Goal: Obtain resource: Obtain resource

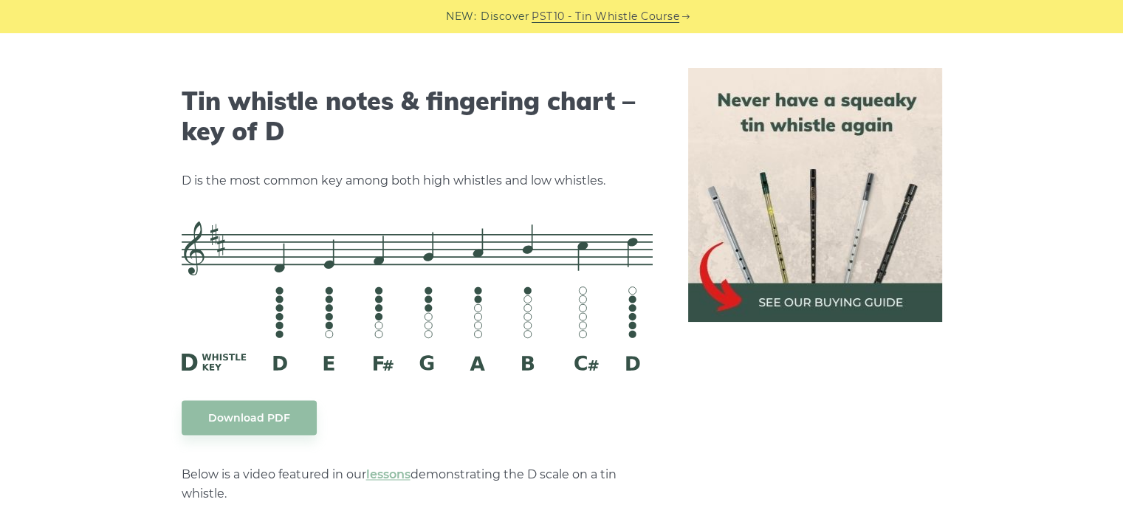
scroll to position [2289, 0]
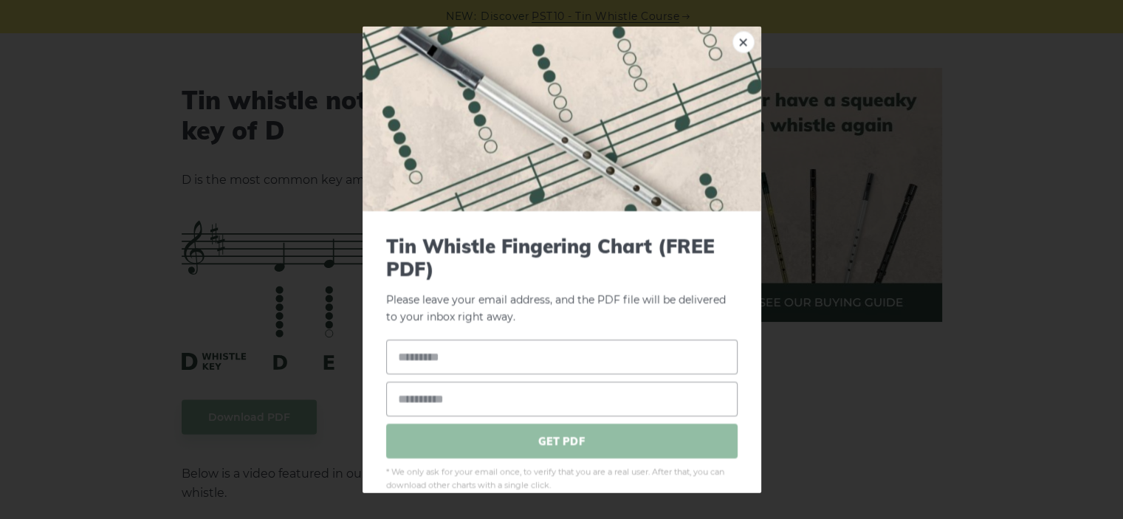
click at [527, 440] on span "GET PDF" at bounding box center [561, 441] width 351 height 35
click at [733, 41] on link "×" at bounding box center [744, 41] width 22 height 22
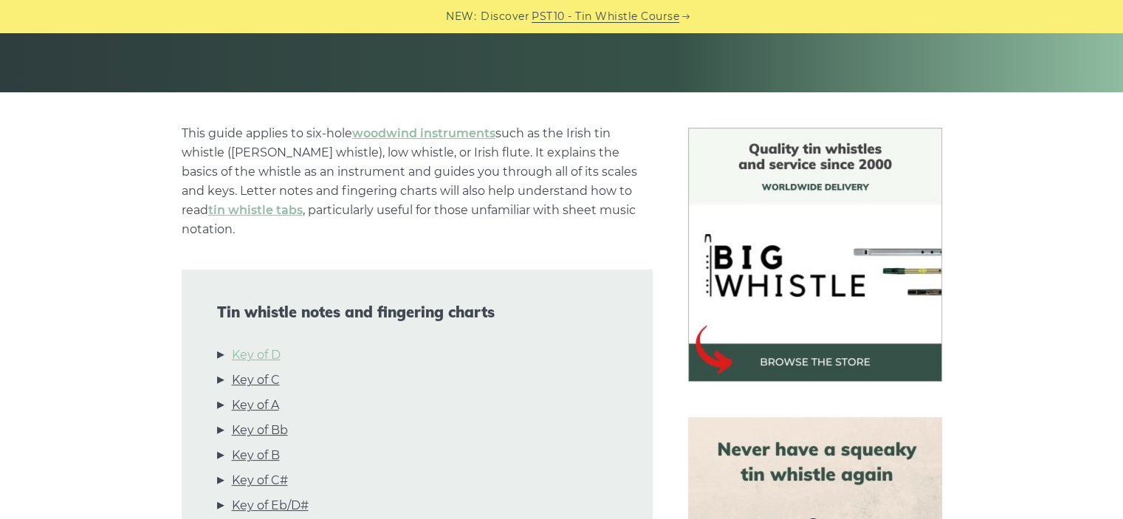
click at [266, 346] on link "Key of D" at bounding box center [256, 355] width 49 height 19
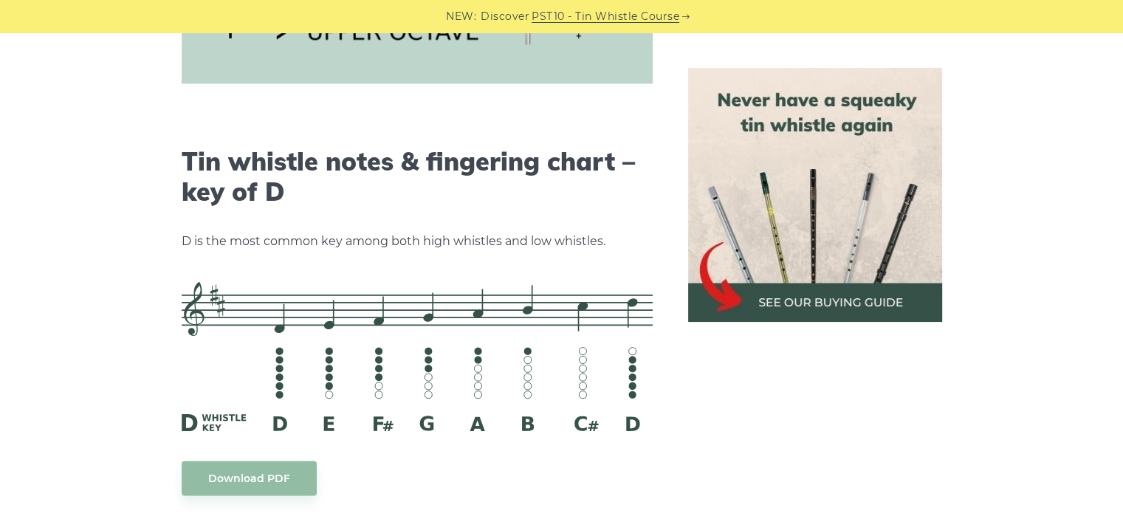
scroll to position [2301, 0]
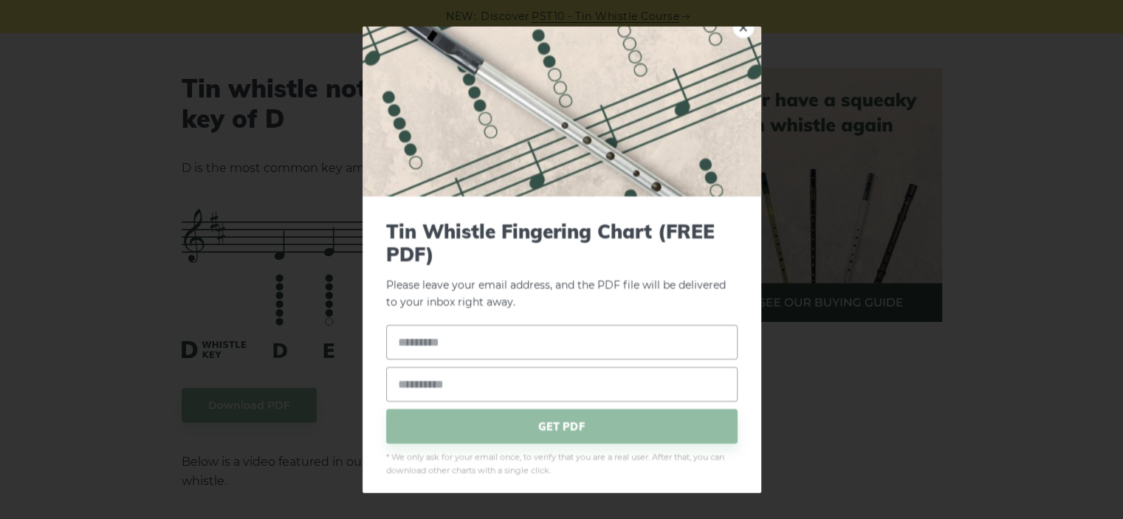
scroll to position [22, 0]
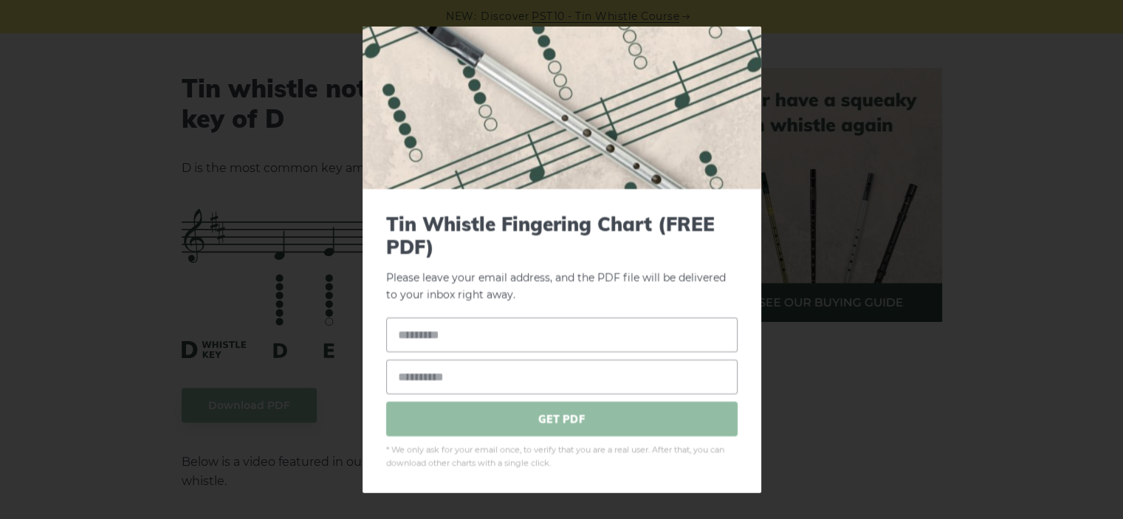
click at [551, 422] on span "GET PDF" at bounding box center [561, 419] width 351 height 35
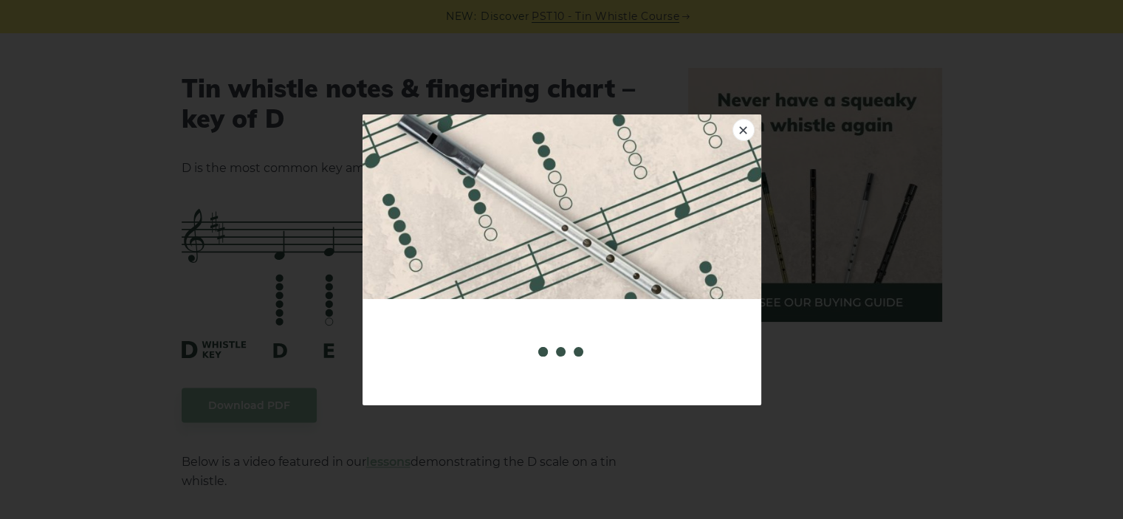
scroll to position [0, 0]
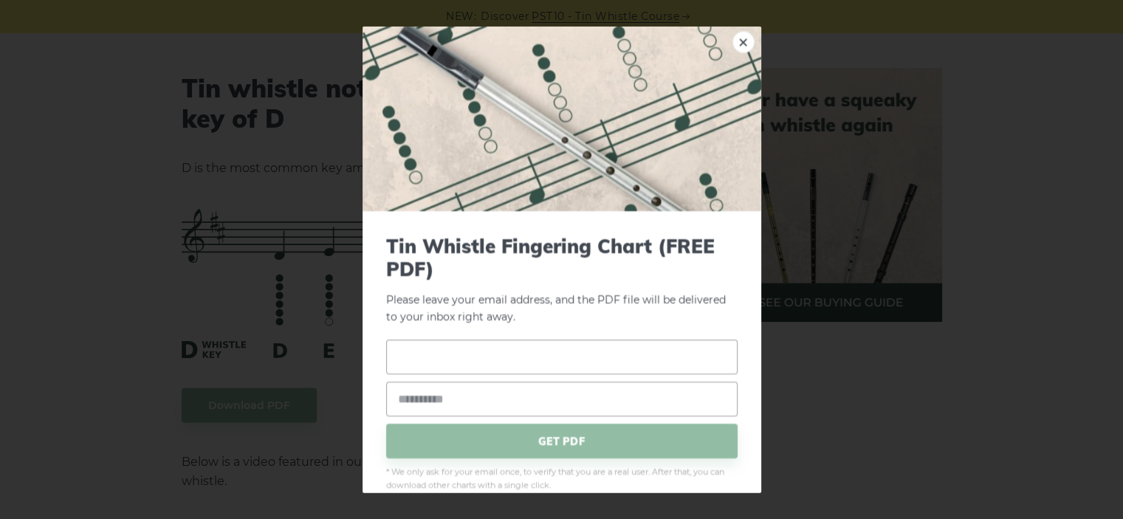
click at [471, 358] on input "text" at bounding box center [561, 357] width 351 height 35
click at [456, 394] on input "email" at bounding box center [561, 399] width 351 height 35
type input "**********"
click at [456, 363] on input "text" at bounding box center [561, 357] width 351 height 35
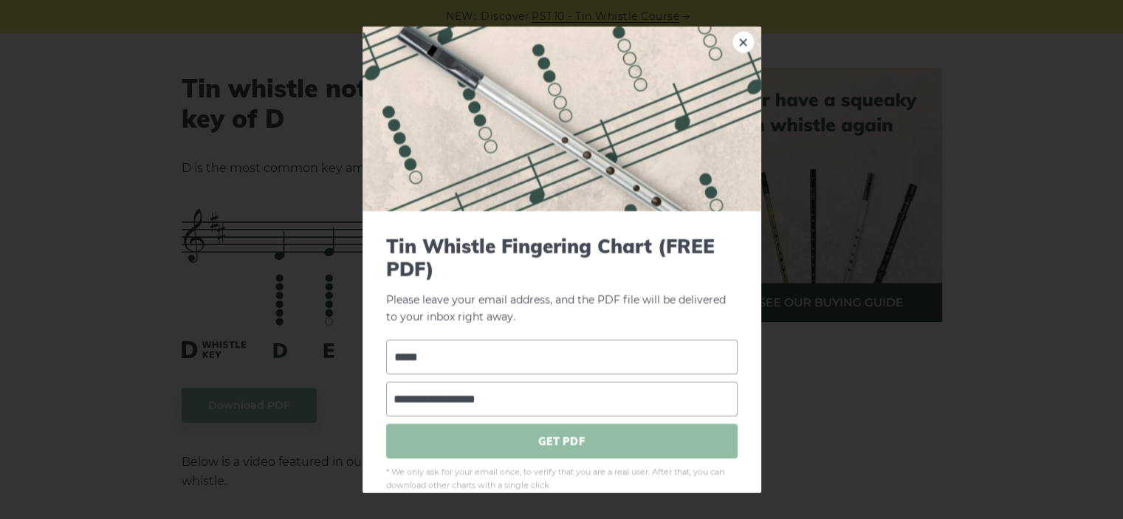
type input "*****"
click at [512, 436] on span "GET PDF" at bounding box center [561, 441] width 351 height 35
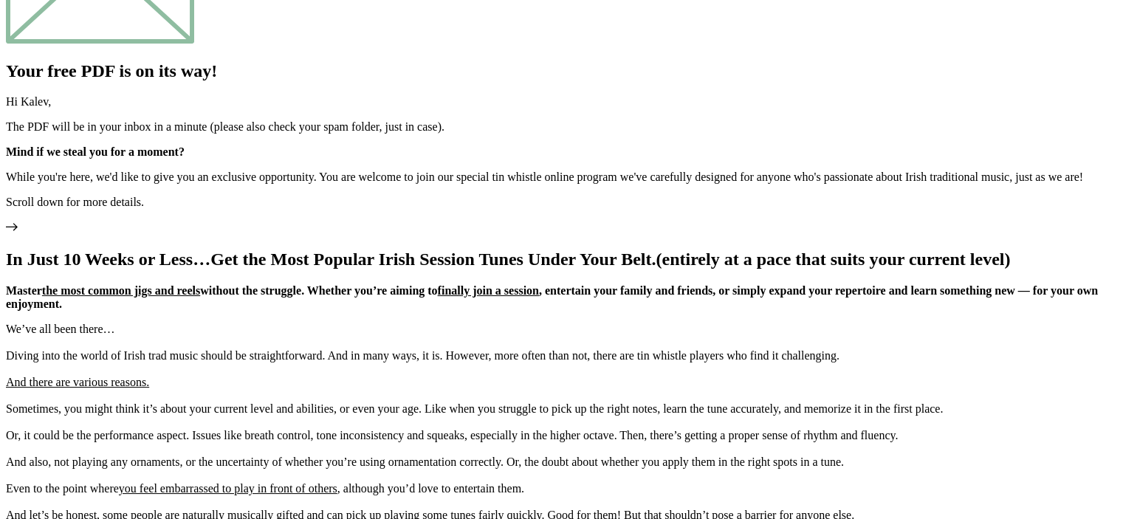
scroll to position [517, 0]
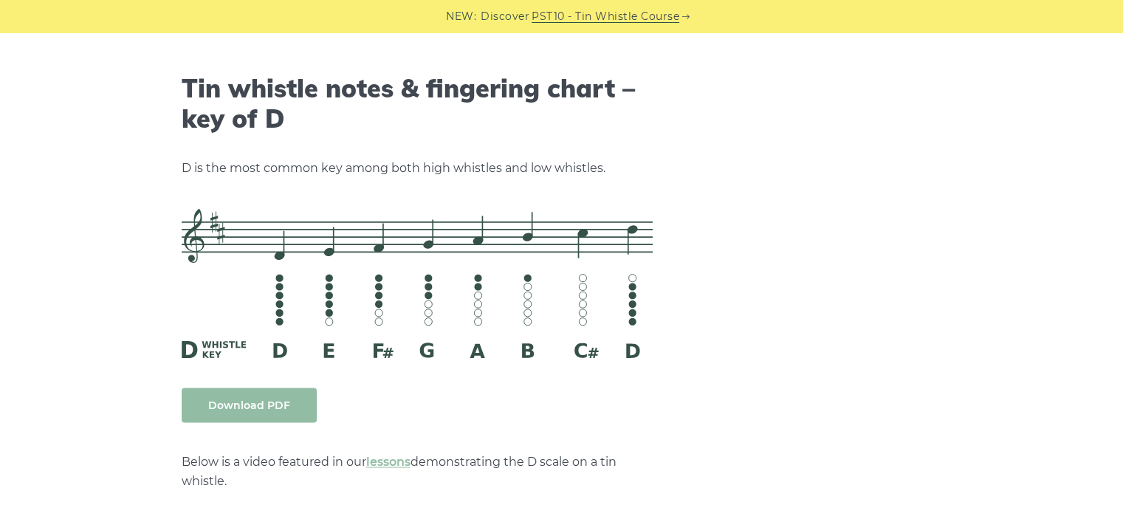
click at [248, 388] on link "Download PDF" at bounding box center [249, 405] width 135 height 35
